Goal: Check status

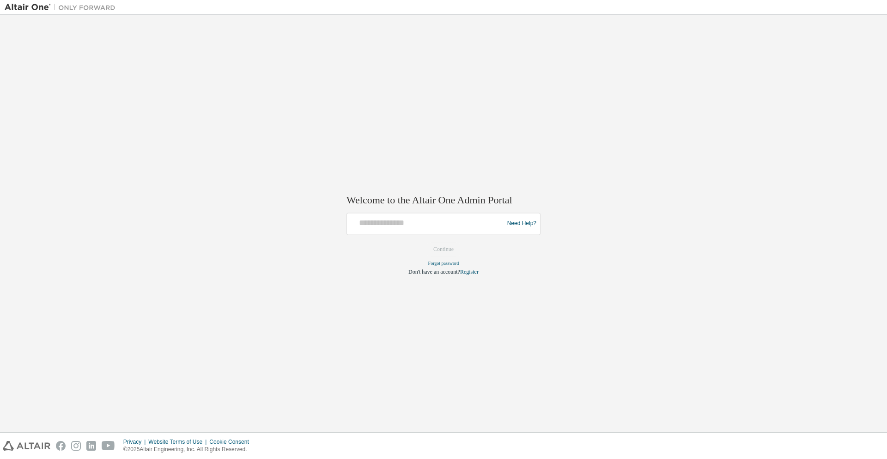
click at [364, 220] on input "text" at bounding box center [427, 221] width 152 height 13
click at [382, 224] on input "text" at bounding box center [427, 221] width 152 height 13
click at [285, 267] on div "Welcome to the Altair One Admin Portal Need Help? Please make sure that you pro…" at bounding box center [444, 223] width 878 height 408
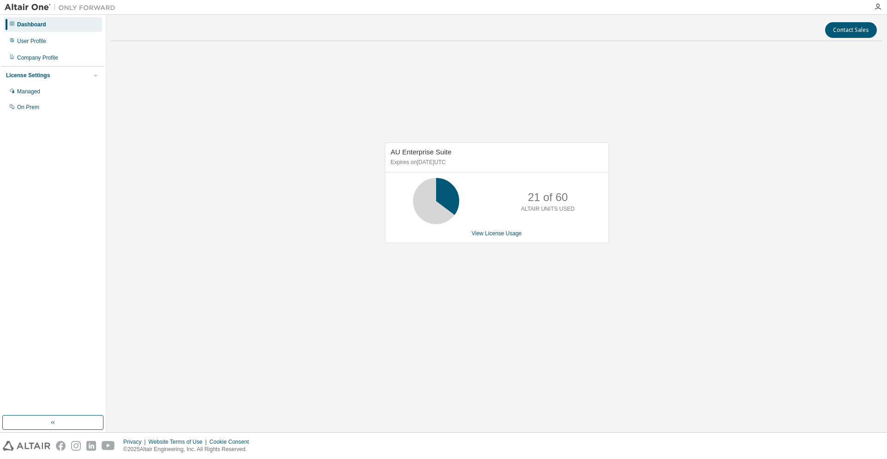
click at [480, 202] on div "21 of 60 ALTAIR UNITS USED" at bounding box center [496, 201] width 223 height 46
click at [806, 249] on div "AU Enterprise Suite Expires on June 1, 2026 UTC 21 of 60 ALTAIR UNITS USED View…" at bounding box center [496, 198] width 771 height 298
